Goal: Navigation & Orientation: Go to known website

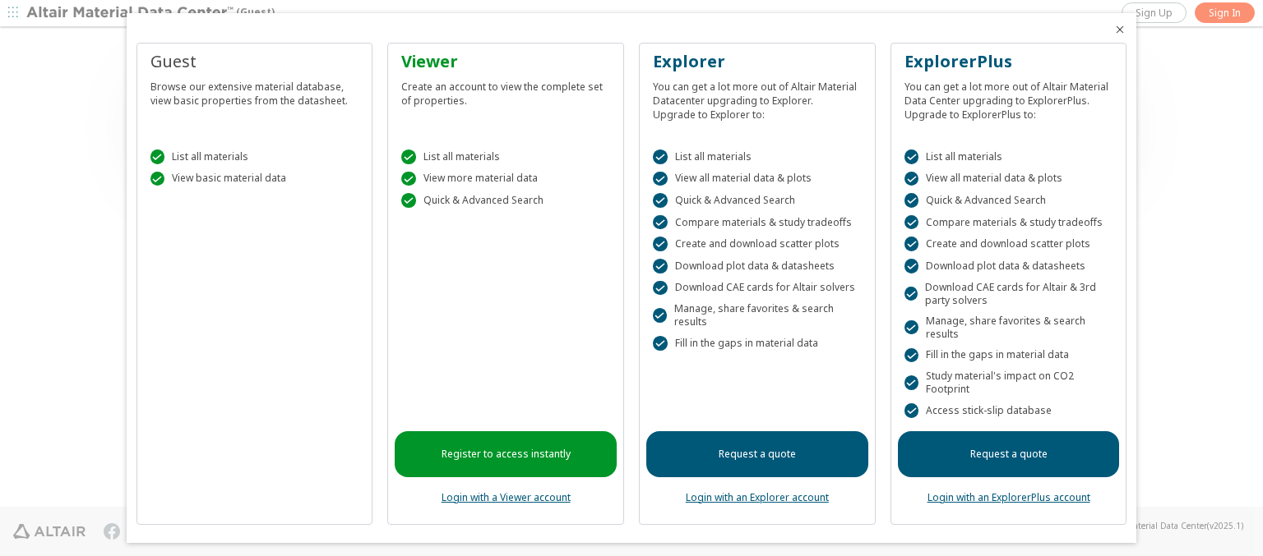
click at [1113, 30] on icon "Close" at bounding box center [1119, 29] width 13 height 13
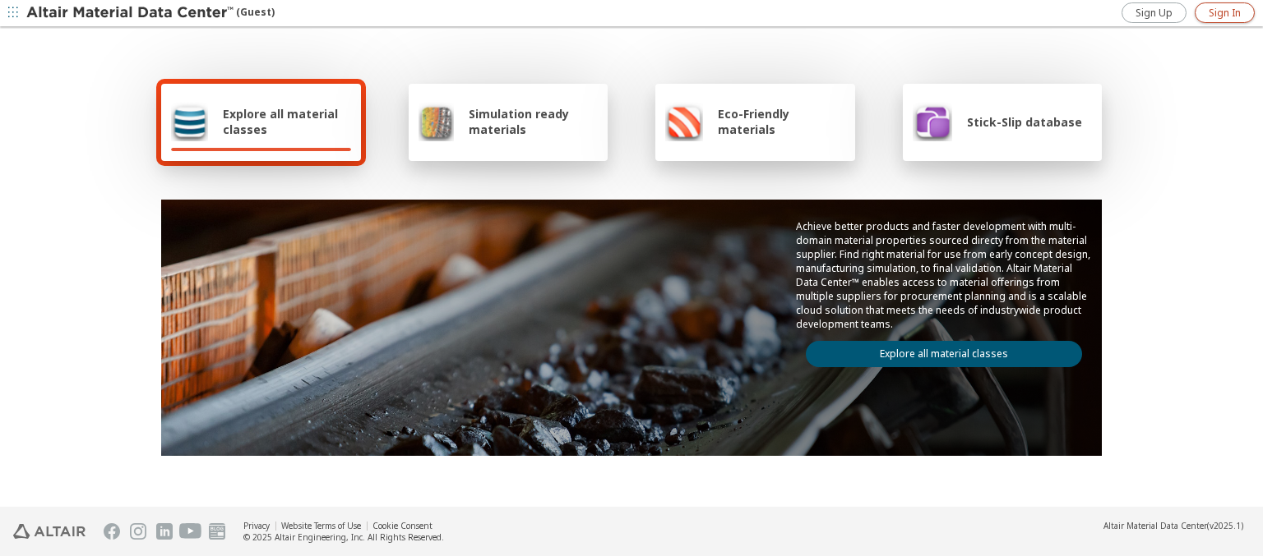
click at [1224, 12] on span "Sign In" at bounding box center [1224, 13] width 32 height 13
click at [131, 13] on img at bounding box center [131, 13] width 210 height 16
